Goal: Information Seeking & Learning: Learn about a topic

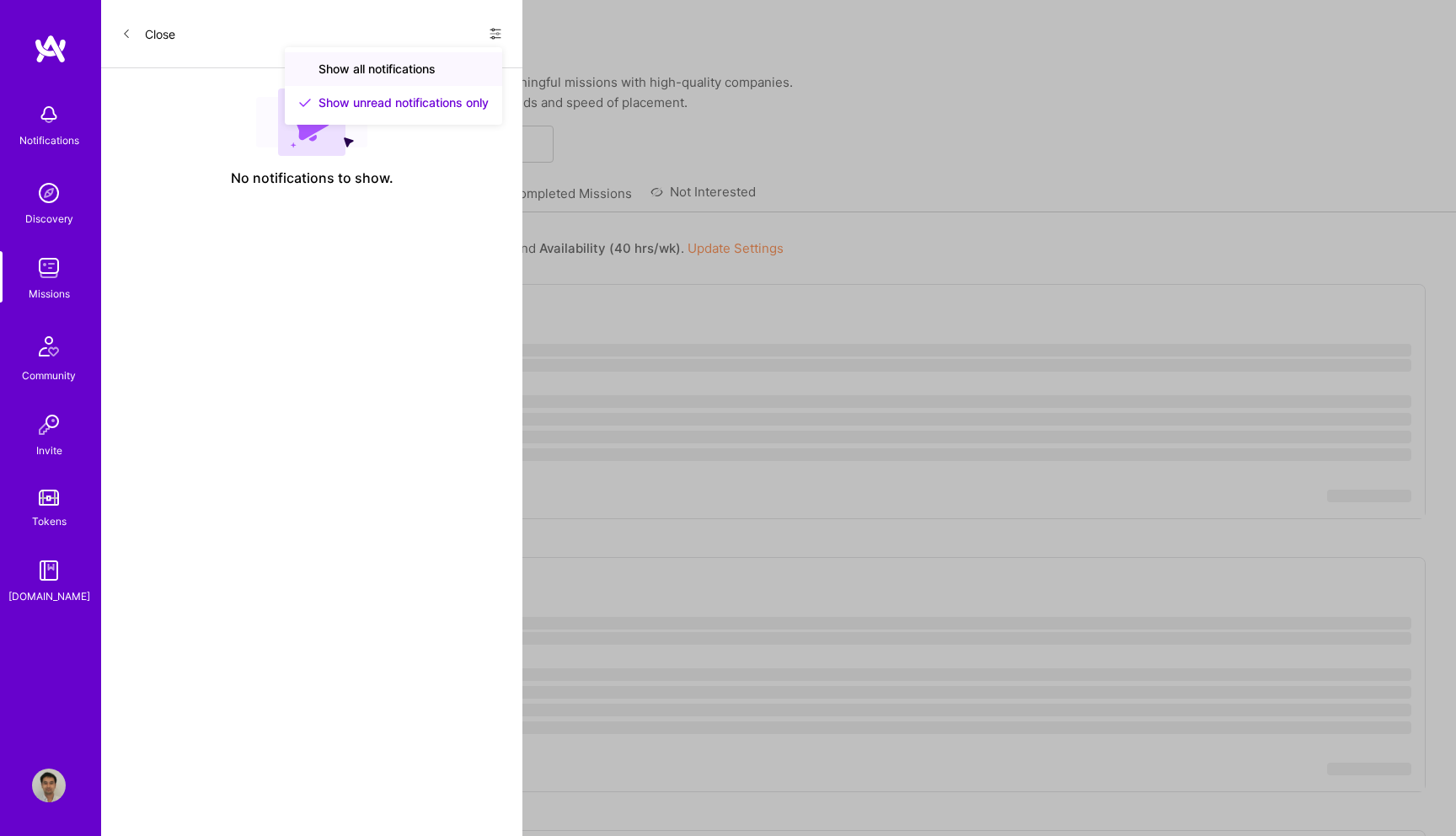
click at [421, 78] on div "Show all notifications" at bounding box center [394, 69] width 218 height 33
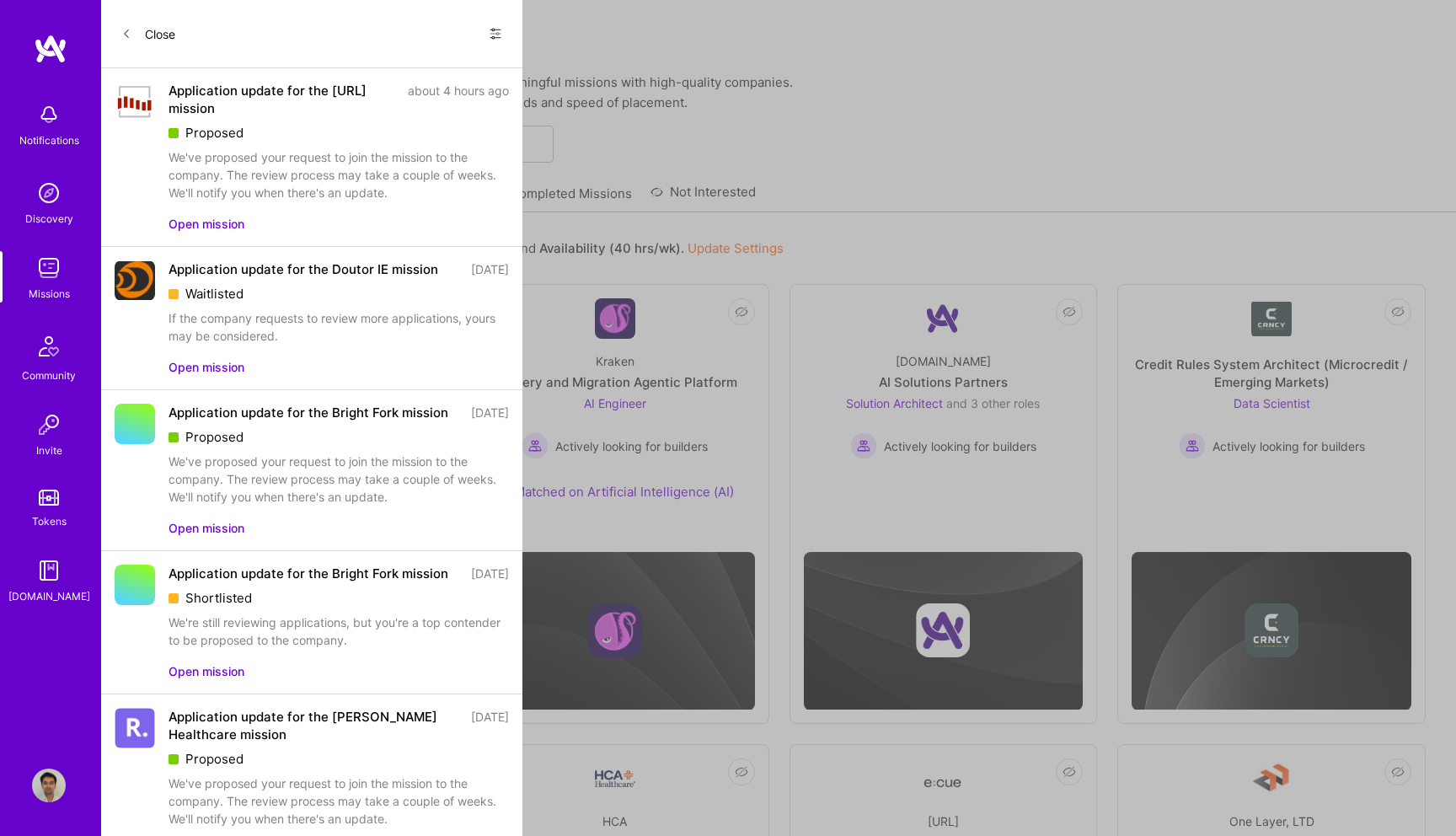
click at [207, 221] on button "Open mission" at bounding box center [207, 223] width 76 height 18
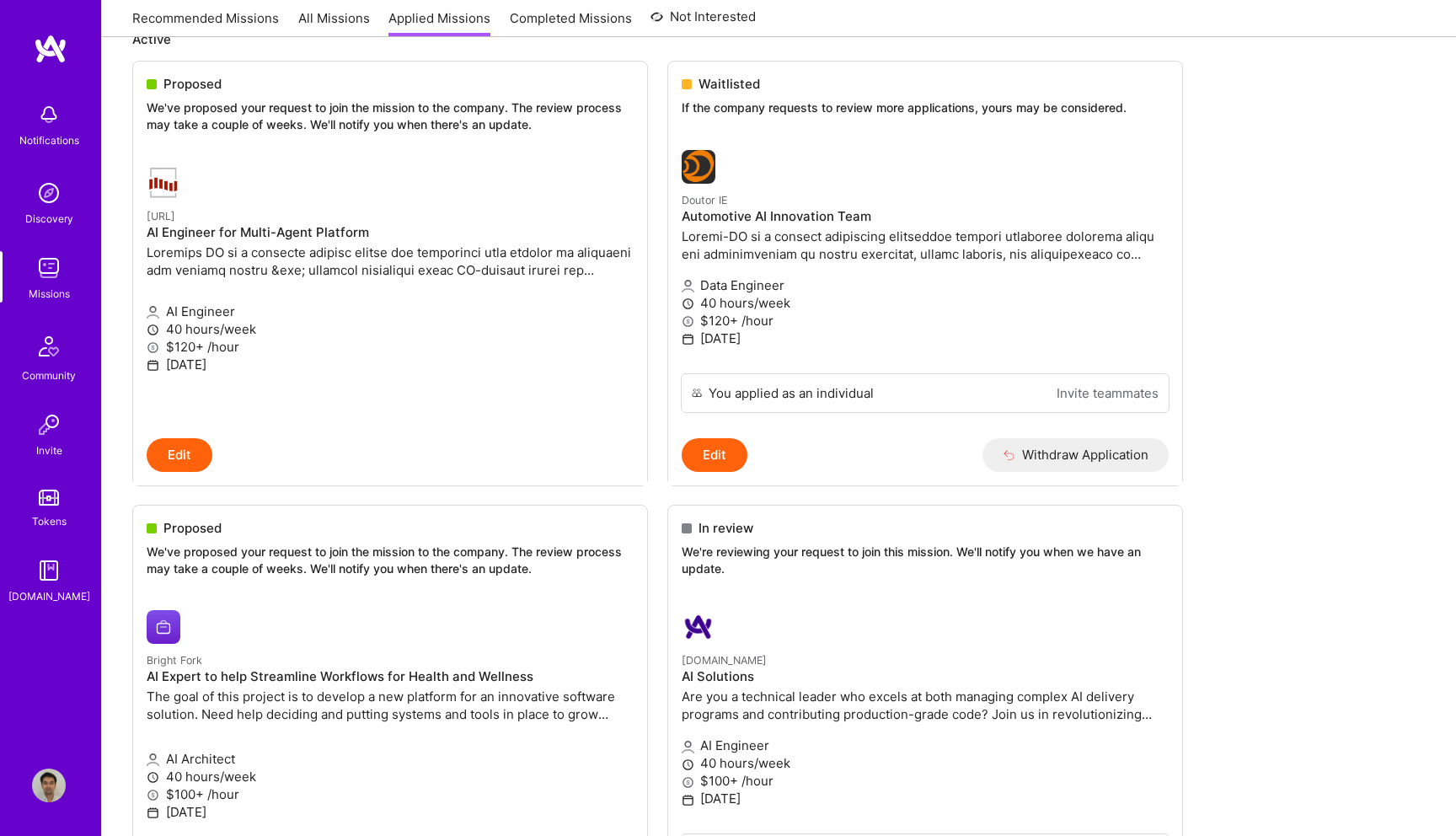
scroll to position [14, 0]
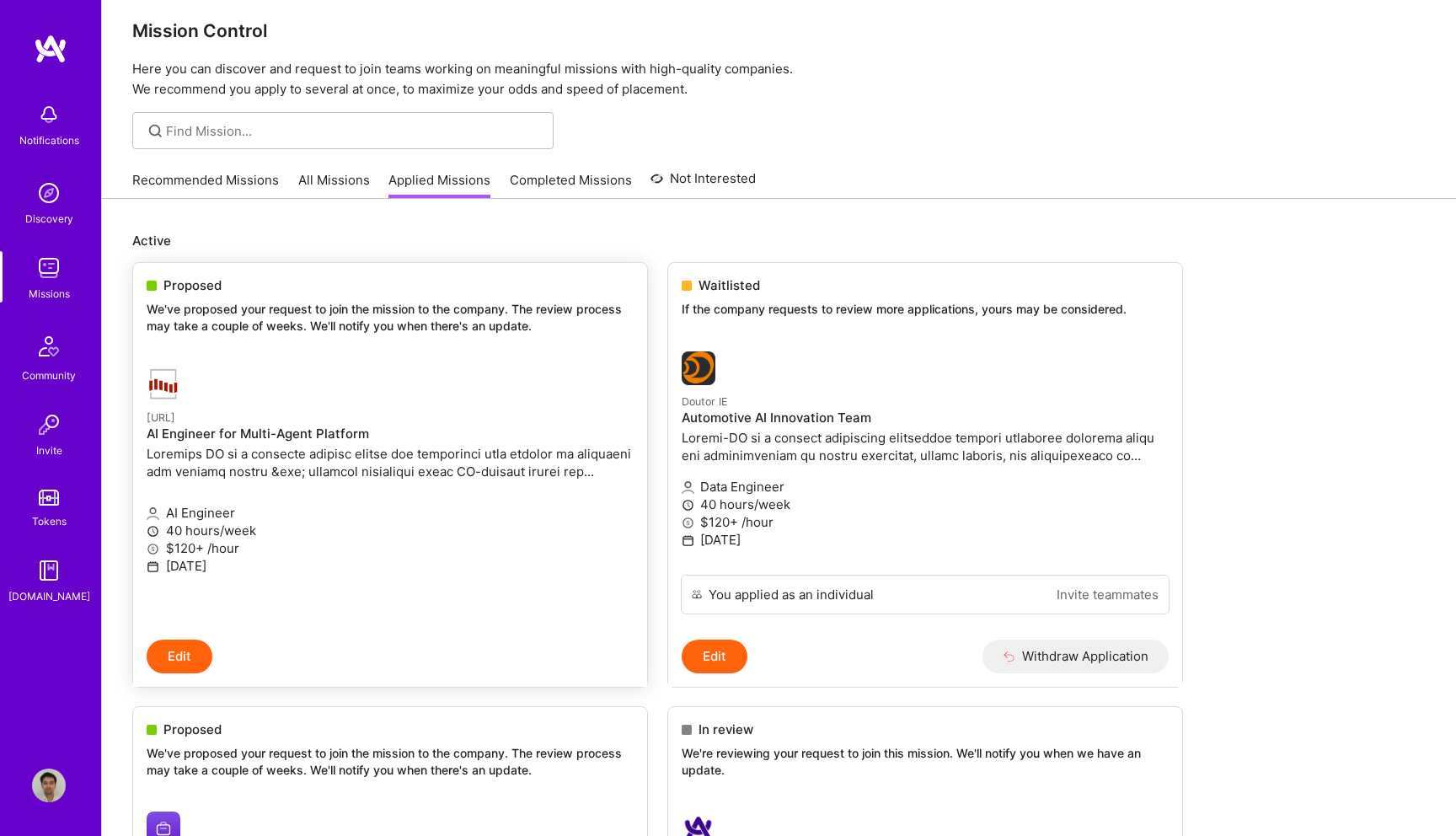
click at [389, 300] on div "Proposed We've proposed your request to join the mission to the company. The re…" at bounding box center [390, 308] width 514 height 91
click at [387, 322] on p "We've proposed your request to join the mission to the company. The review proc…" at bounding box center [390, 317] width 487 height 32
